Goal: Find specific page/section: Find specific page/section

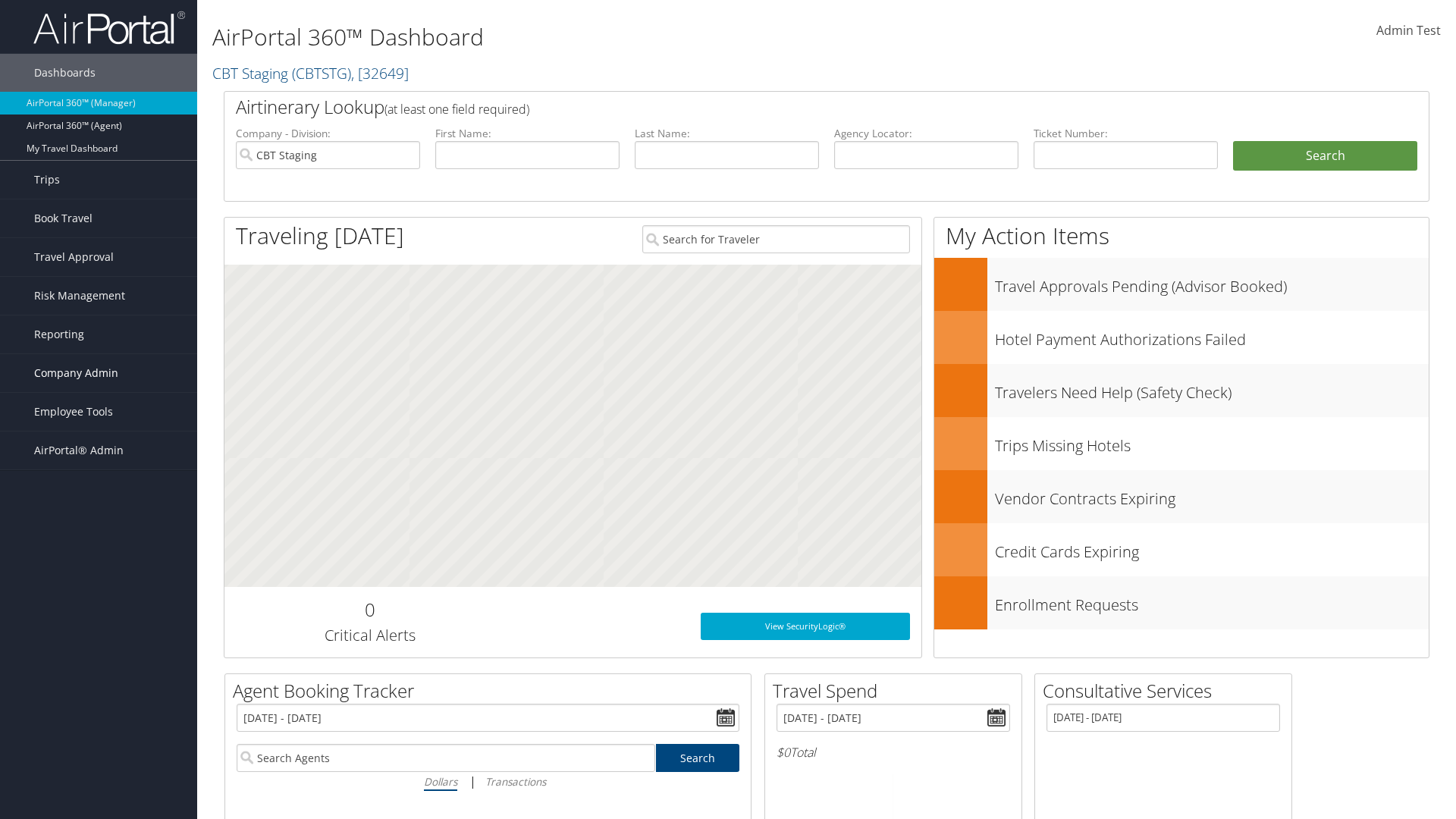
click at [99, 373] on span "Company Admin" at bounding box center [76, 373] width 84 height 38
click at [99, 756] on link "Notes" at bounding box center [98, 768] width 197 height 23
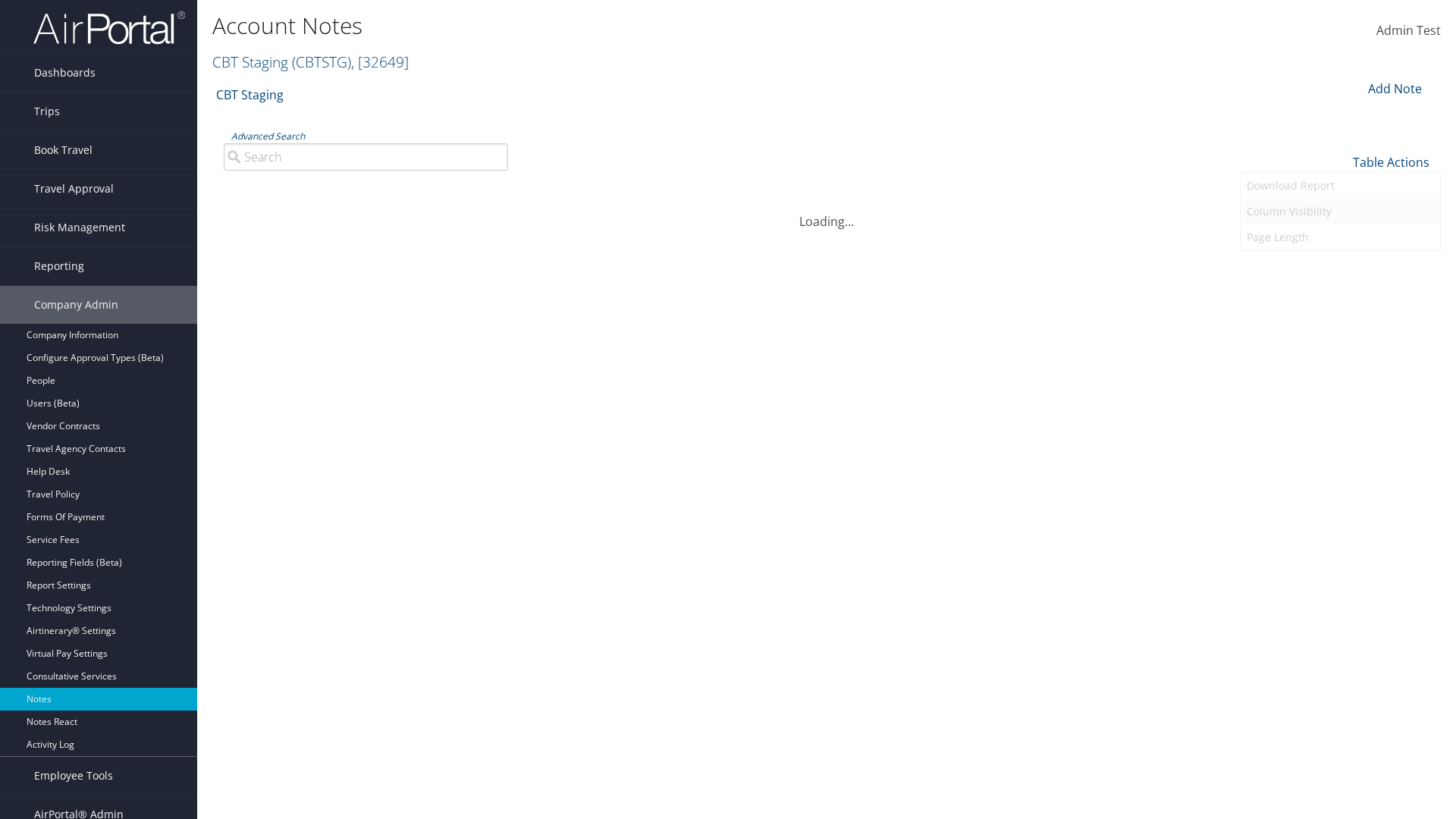
click at [1340, 211] on link "Column Visibility" at bounding box center [1341, 211] width 200 height 26
